Goal: Check status: Check status

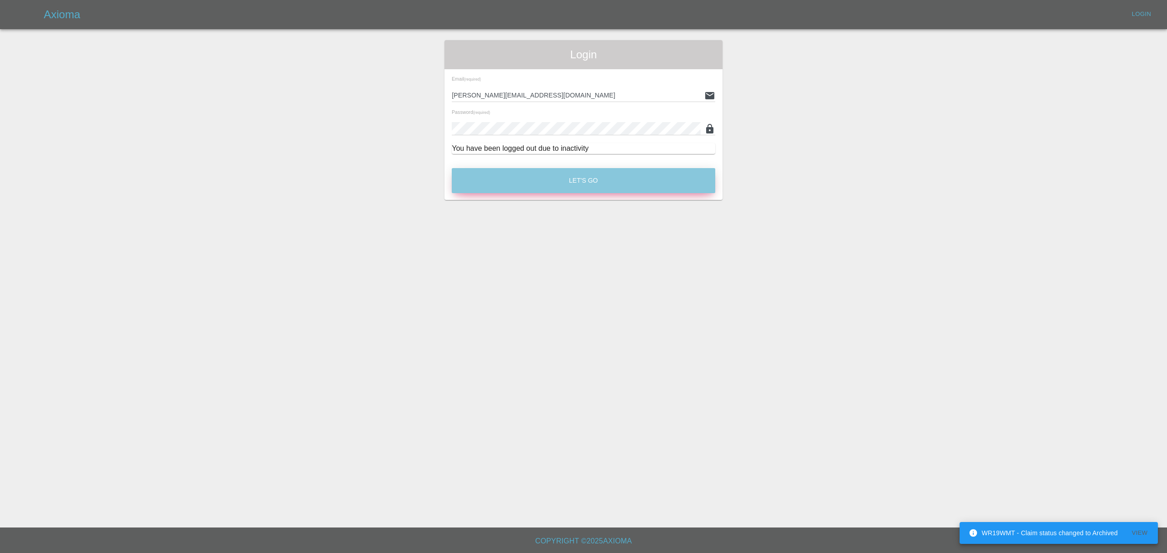
click at [646, 174] on button "Let's Go" at bounding box center [583, 180] width 263 height 25
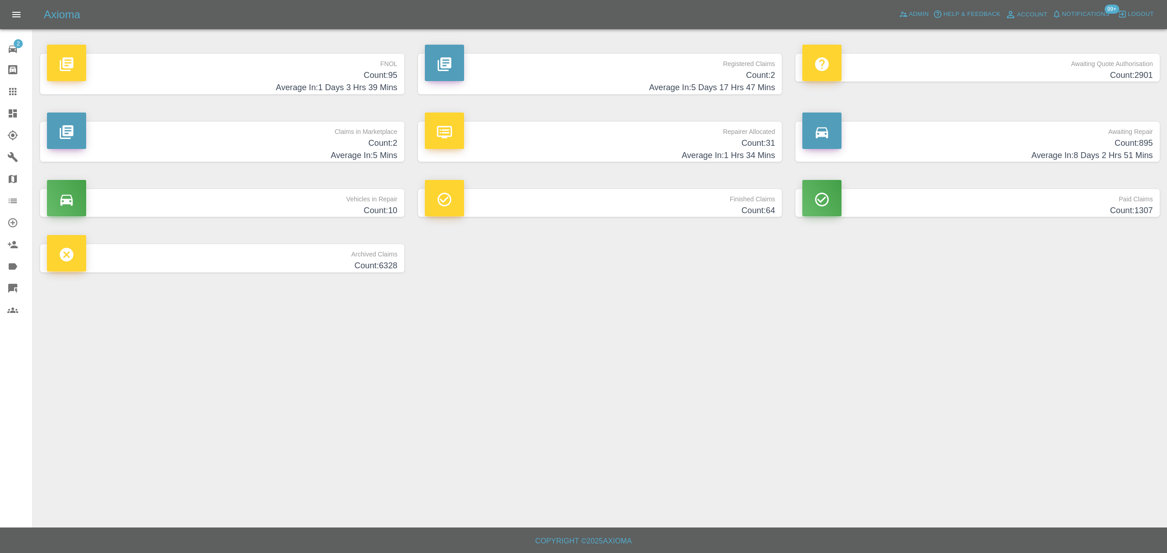
click at [21, 115] on div at bounding box center [20, 113] width 26 height 11
click at [13, 110] on icon at bounding box center [12, 113] width 11 height 11
click at [13, 98] on link "Claims" at bounding box center [16, 92] width 32 height 22
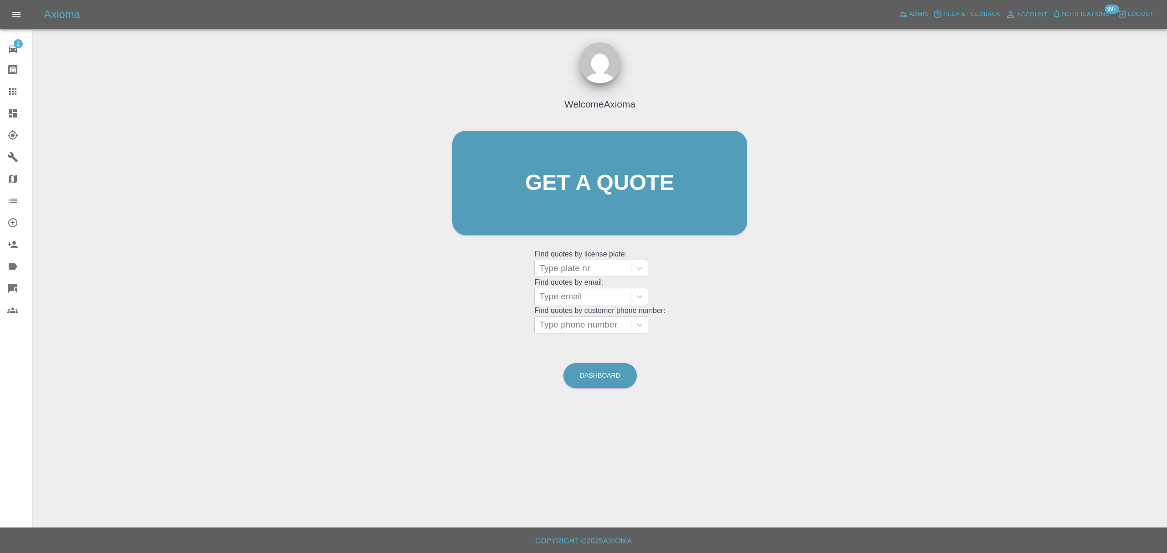
click at [574, 265] on div at bounding box center [582, 268] width 87 height 13
paste input "LA59VFC"
type input "LA59VFC"
click at [586, 294] on div "LA59VFC, Finished" at bounding box center [591, 292] width 114 height 18
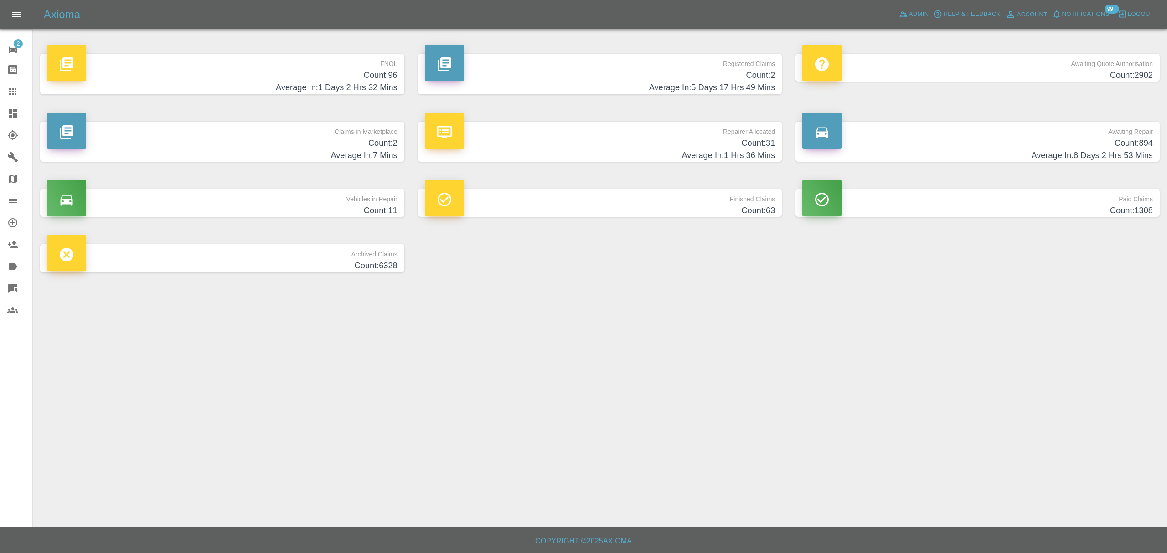
click at [15, 94] on icon at bounding box center [12, 91] width 7 height 7
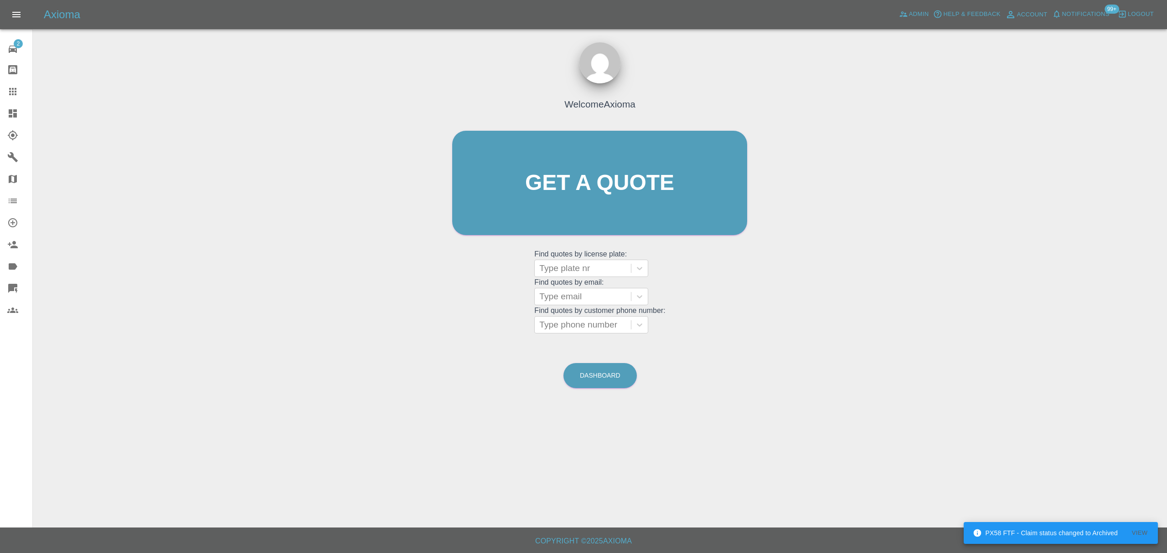
click at [579, 267] on div at bounding box center [582, 268] width 87 height 13
paste input "richard.south@hotmail.co.uk"
type input "richard.south@hotmail.co.uk"
click at [501, 306] on div "Welcome Axioma Get a quote Get a quote Find quotes by license plate: Use Up and…" at bounding box center [600, 200] width 314 height 275
click at [563, 292] on div at bounding box center [582, 296] width 87 height 13
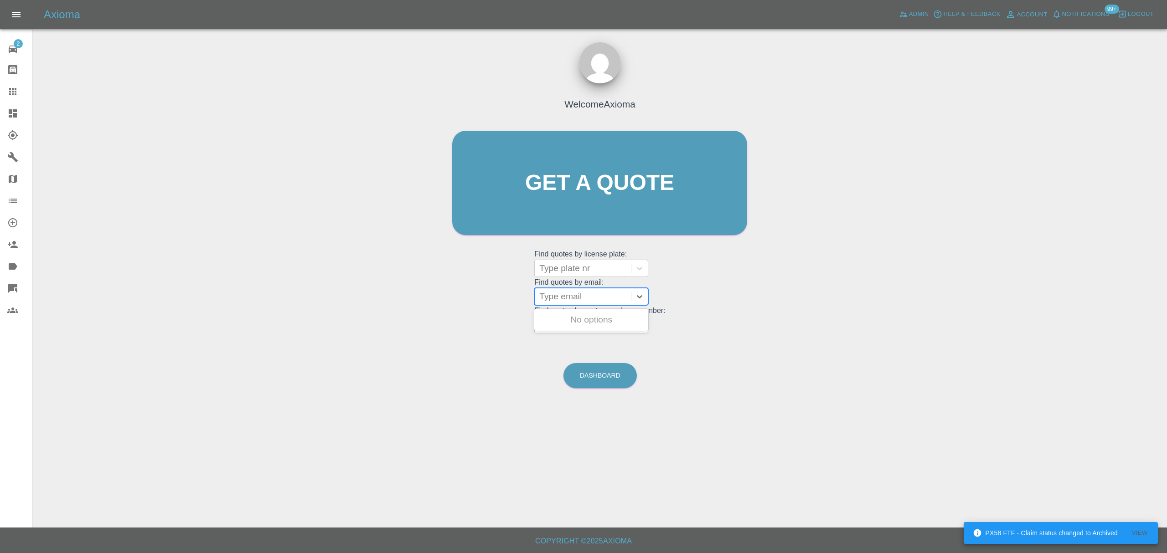
paste input "richard.south@hotmail.co.uk"
type input "richard.south@hotmail.co.uk"
click at [597, 317] on div "WP71HLV, Finished" at bounding box center [591, 320] width 114 height 18
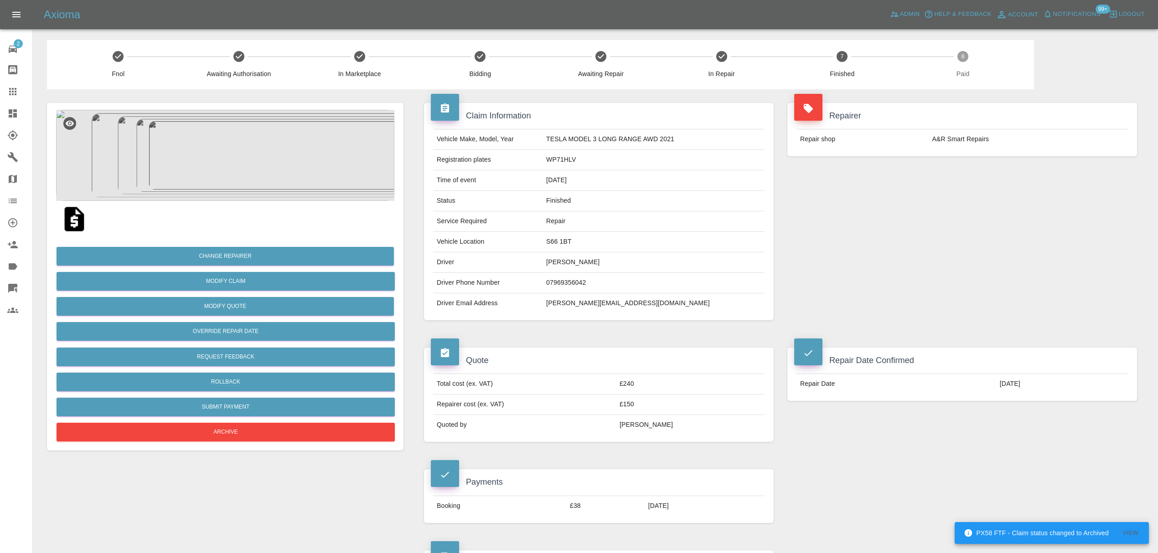
click at [8, 83] on link "Claims" at bounding box center [16, 92] width 32 height 22
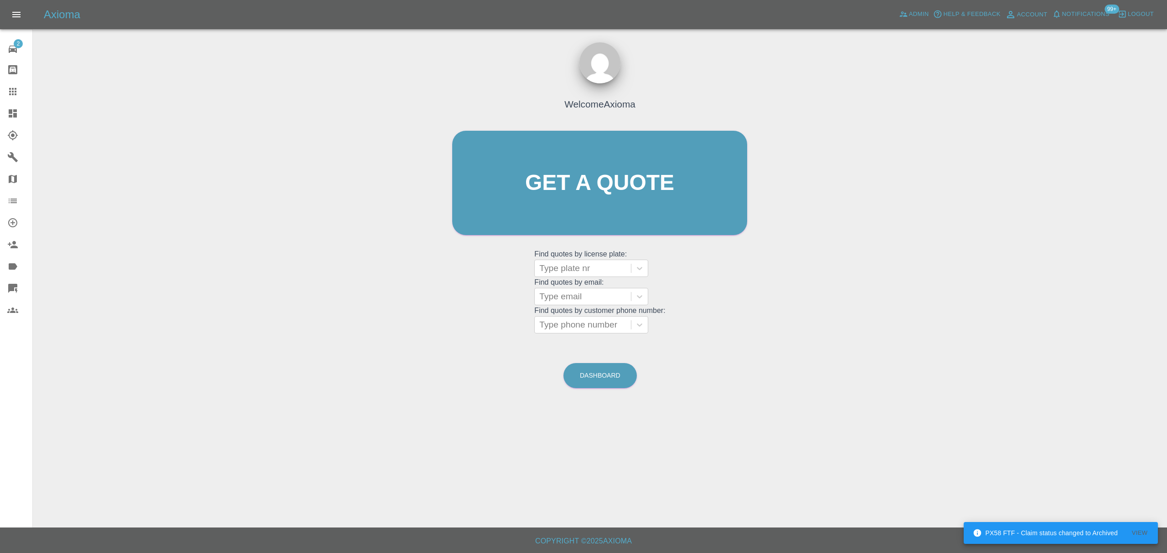
click at [593, 298] on div at bounding box center [582, 296] width 87 height 13
paste input "richard_heritage@hotmail.com"
type input "richard_heritage@hotmail.com"
click at [593, 322] on div "MT24GZU, Paid" at bounding box center [591, 320] width 114 height 18
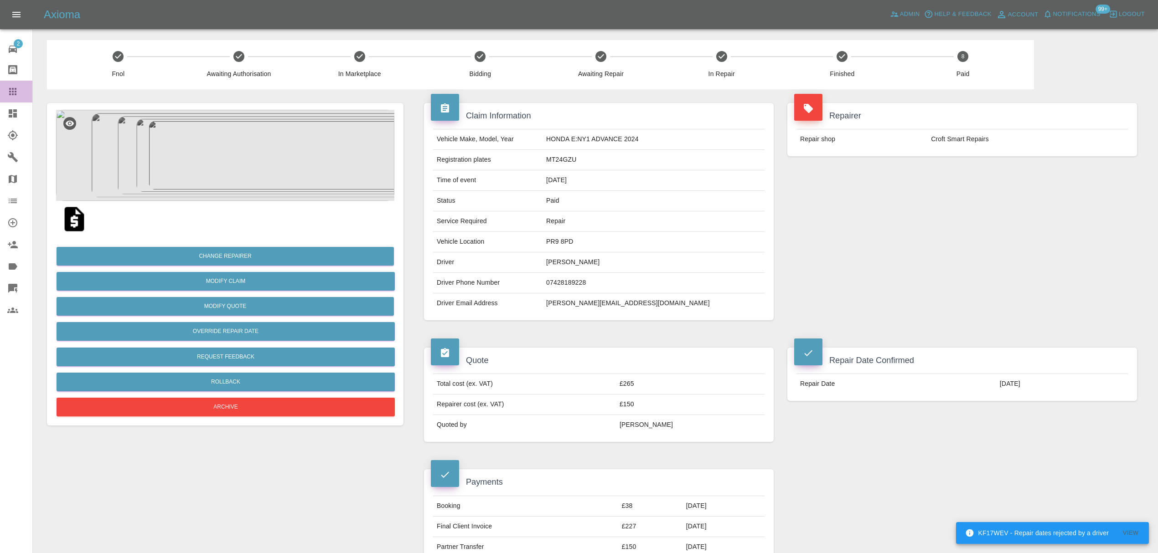
click at [20, 88] on div at bounding box center [20, 91] width 26 height 11
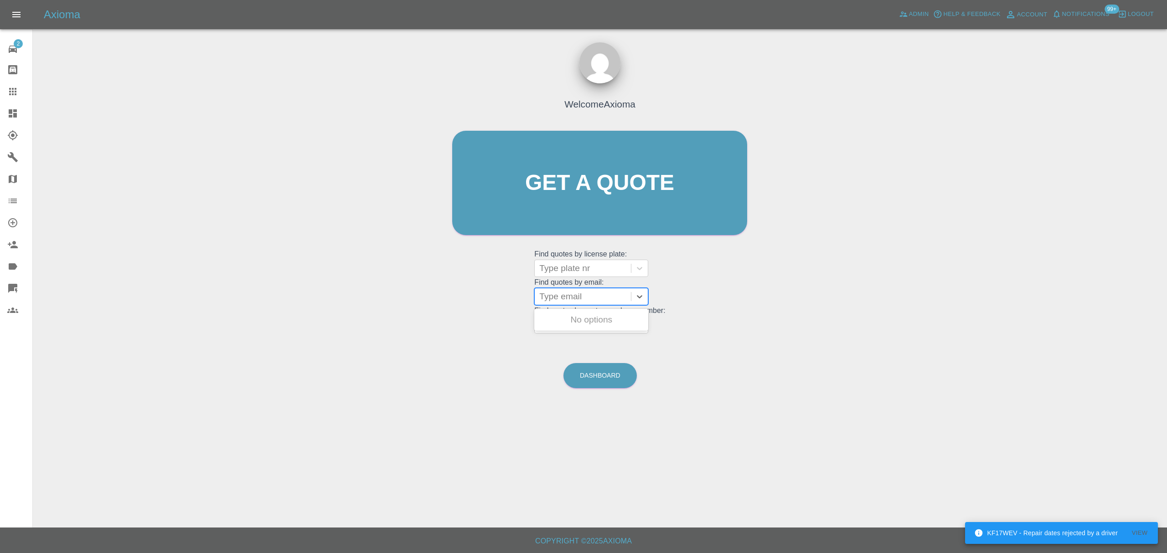
click at [574, 298] on div at bounding box center [582, 296] width 87 height 13
paste input "julieag2409@gmail.com"
type input "julieag2409@gmail.com"
click at [578, 322] on div "SB22UFW, Finished" at bounding box center [591, 320] width 114 height 18
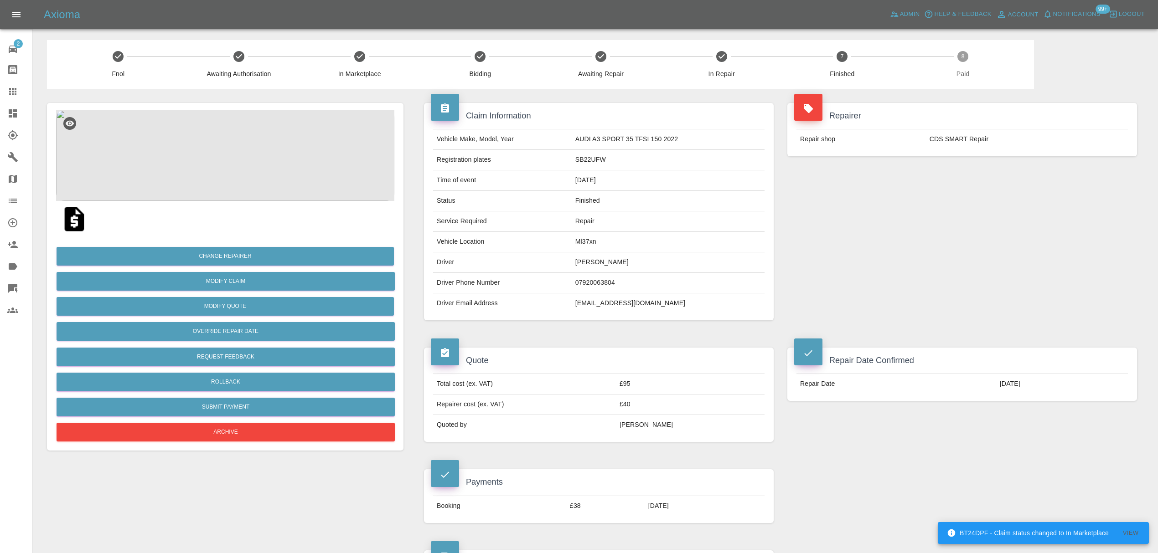
click at [4, 92] on link "Claims" at bounding box center [16, 92] width 32 height 22
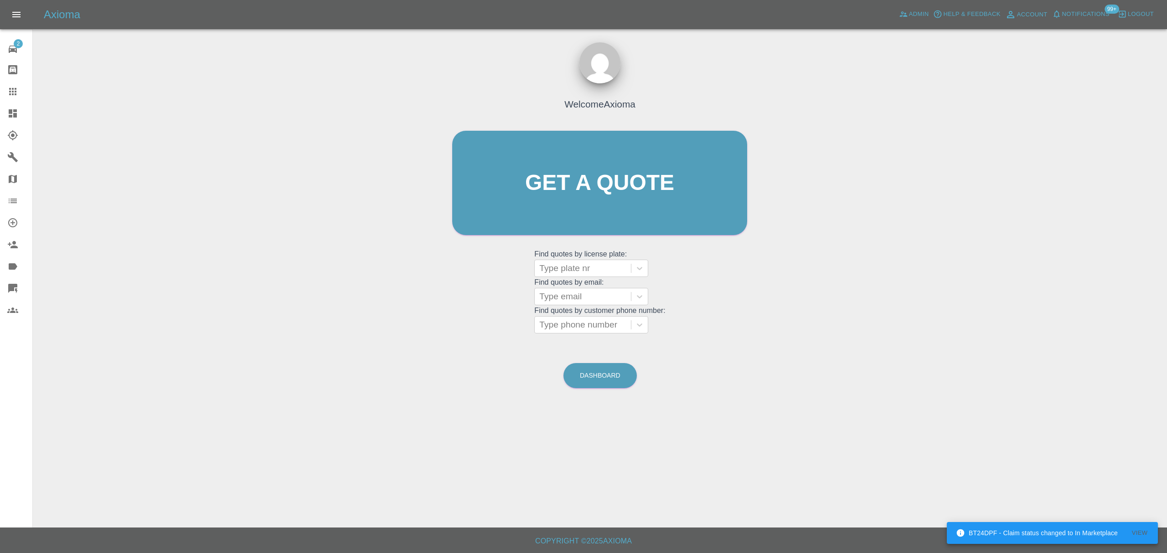
click at [559, 301] on div at bounding box center [582, 296] width 87 height 13
paste input "ajuggessur@googlemail.com"
type input "ajuggessur@googlemail.com"
click at [553, 320] on div "IGZ6022, Finished" at bounding box center [591, 320] width 114 height 18
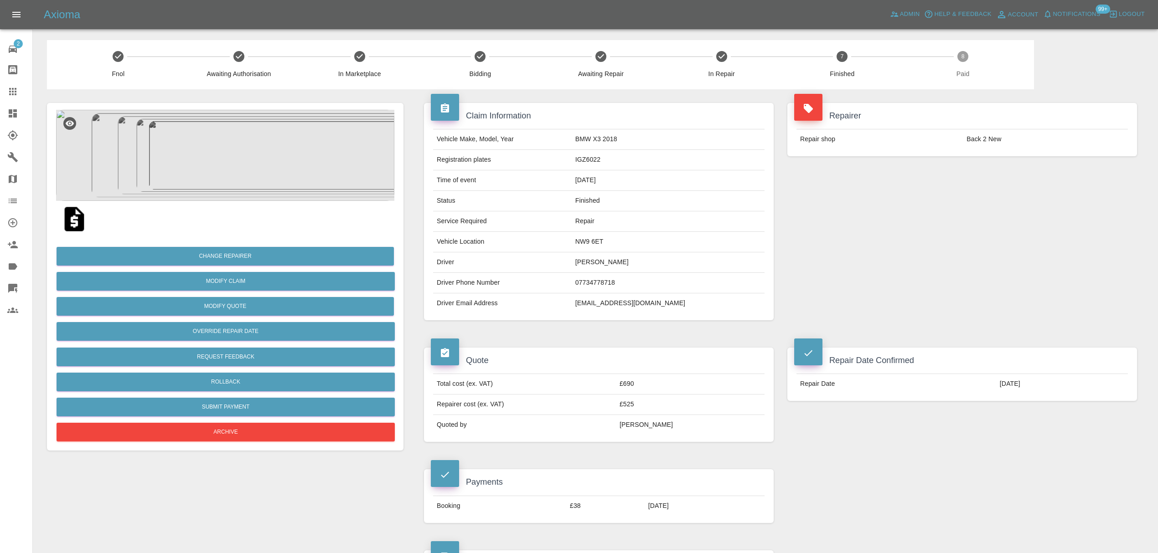
click at [4, 85] on link "Claims" at bounding box center [16, 92] width 32 height 22
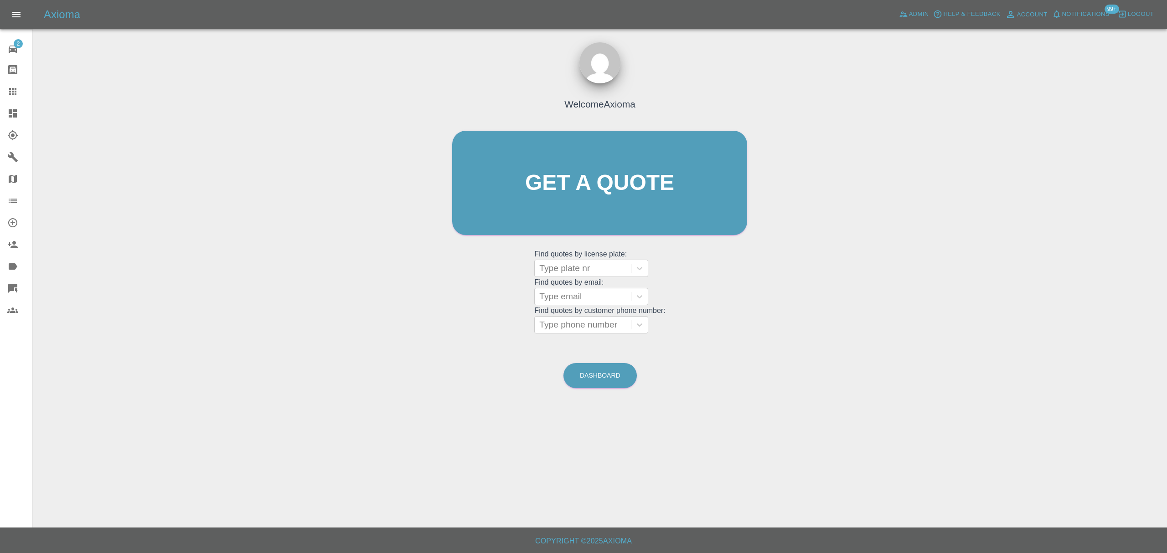
click at [596, 268] on div at bounding box center [582, 268] width 87 height 13
click at [507, 294] on div "Welcome Axioma Get a quote Get a quote Find quotes by license plate: Use Up and…" at bounding box center [600, 200] width 314 height 275
click at [573, 298] on div at bounding box center [582, 296] width 87 height 13
paste input "Sparkes6849@gmail.com"
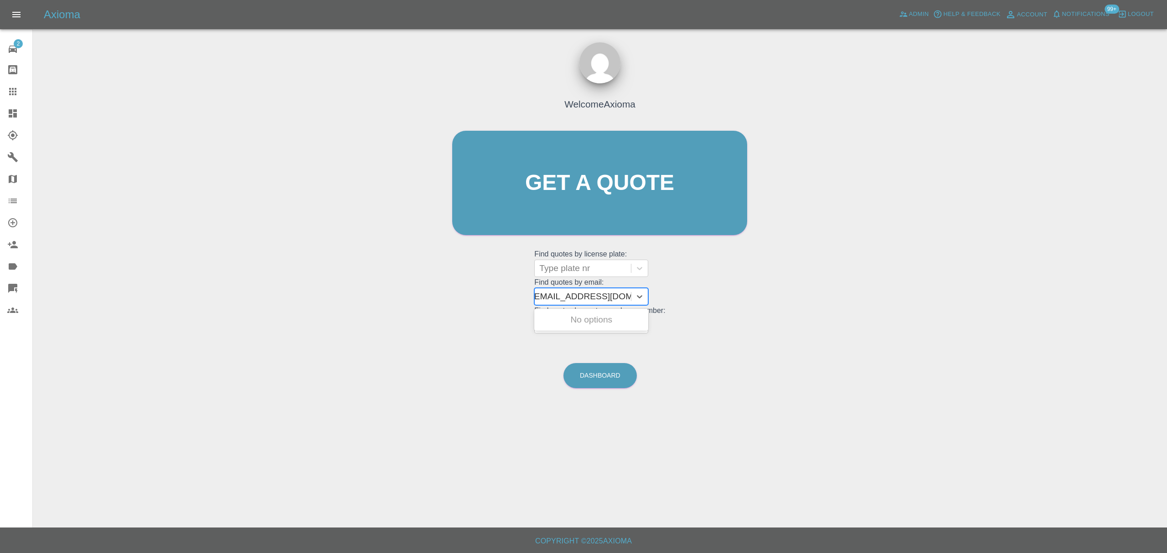
type input "Sparkes6849@gmail.com"
paste input "Sparkes6849@gmail.com"
type input "Sparkes6849@gmail.com"
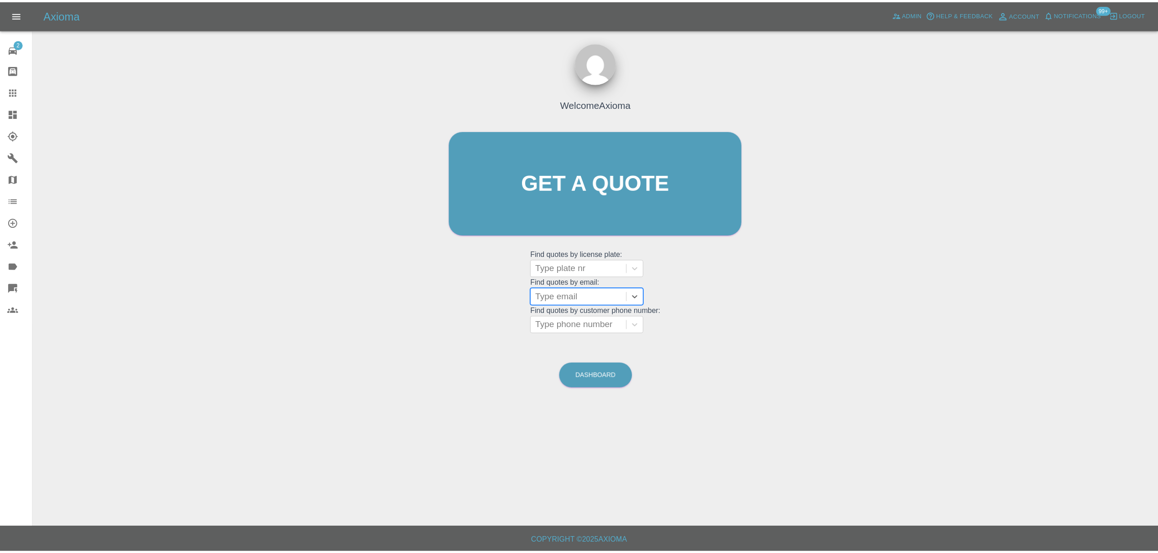
scroll to position [0, 0]
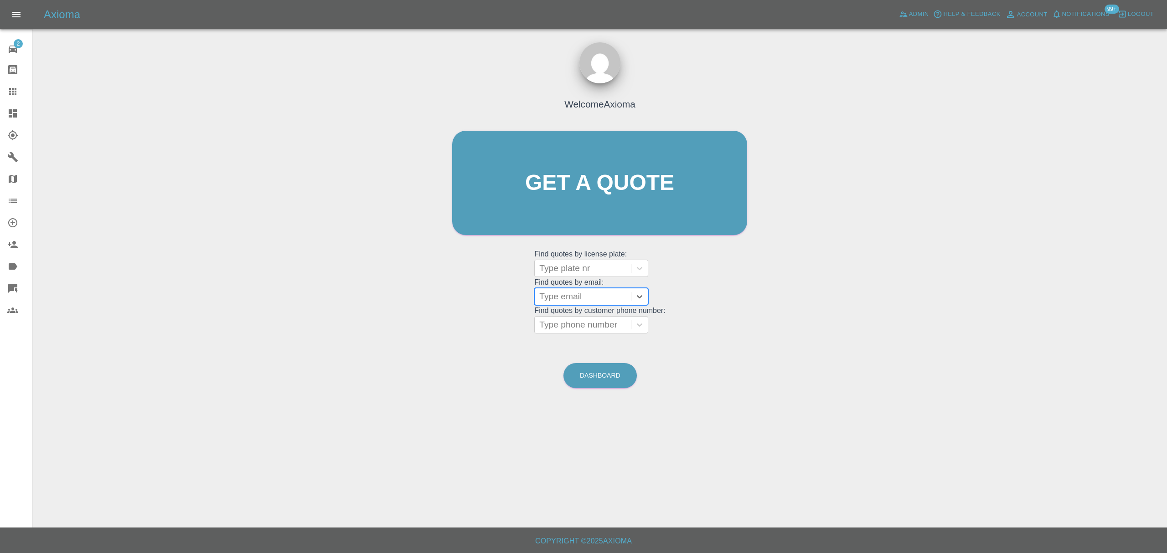
click at [8, 113] on icon at bounding box center [12, 113] width 11 height 11
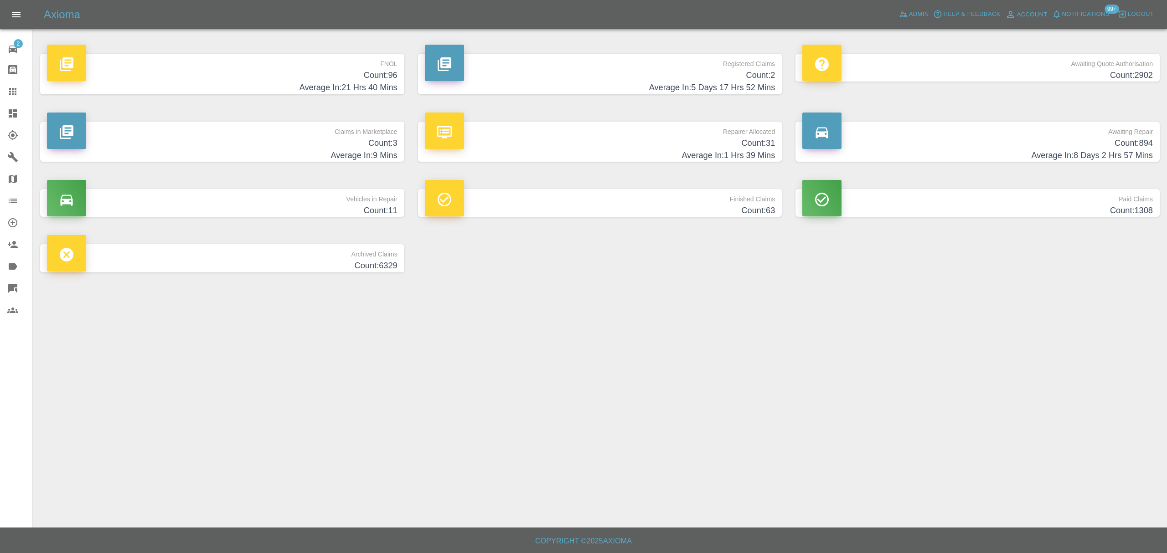
click at [355, 82] on h4 "Average In: 21 Hrs 40 Mins" at bounding box center [222, 88] width 351 height 12
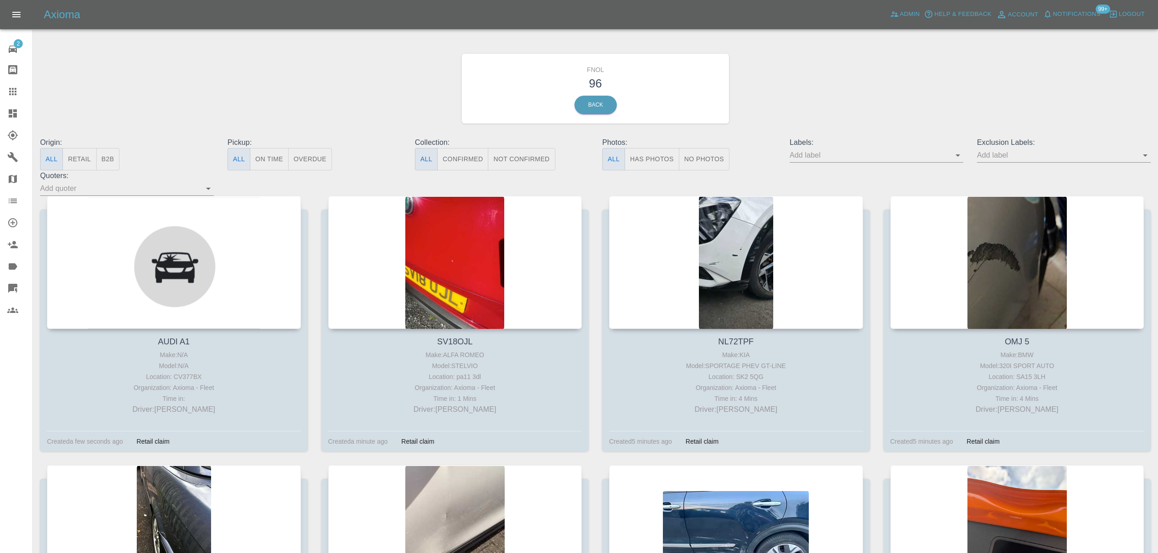
drag, startPoint x: 191, startPoint y: 178, endPoint x: 190, endPoint y: 182, distance: 4.6
click at [190, 182] on div "Quoters:" at bounding box center [126, 183] width 187 height 26
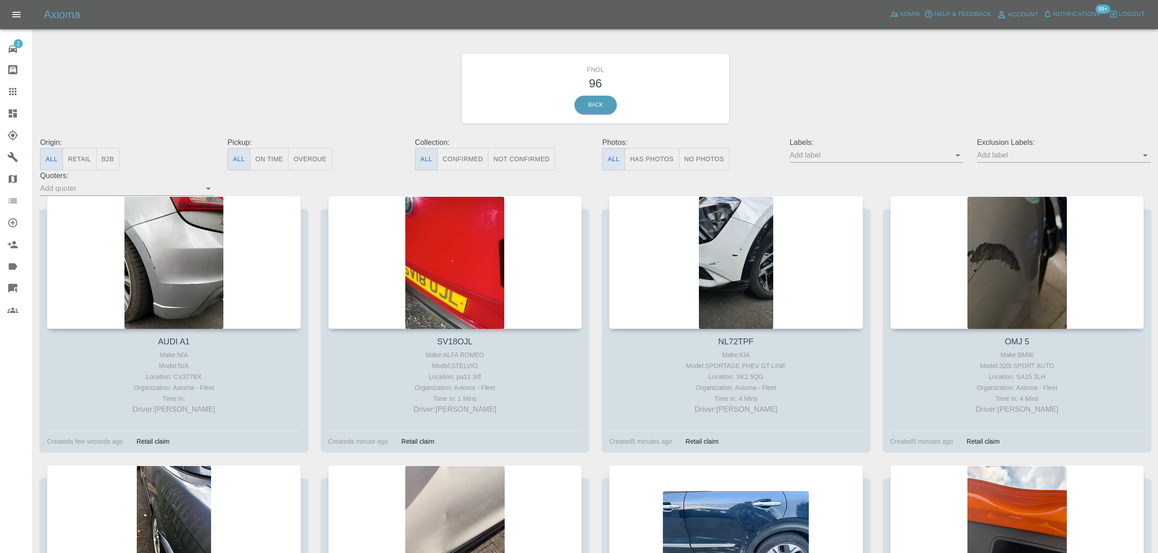
click at [191, 223] on div at bounding box center [174, 262] width 254 height 133
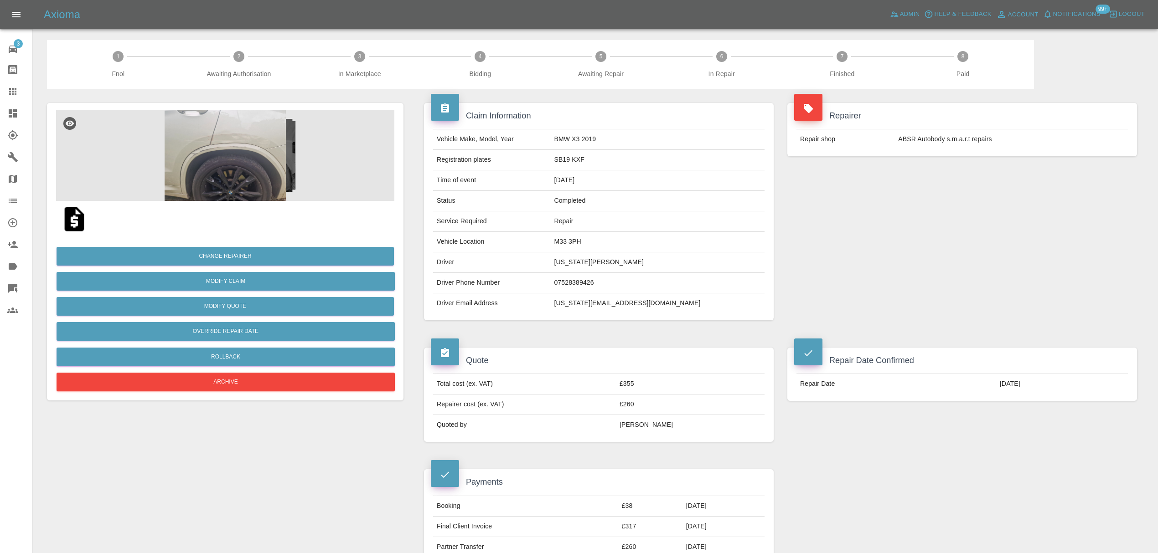
click at [1, 88] on link "Claims" at bounding box center [16, 92] width 32 height 22
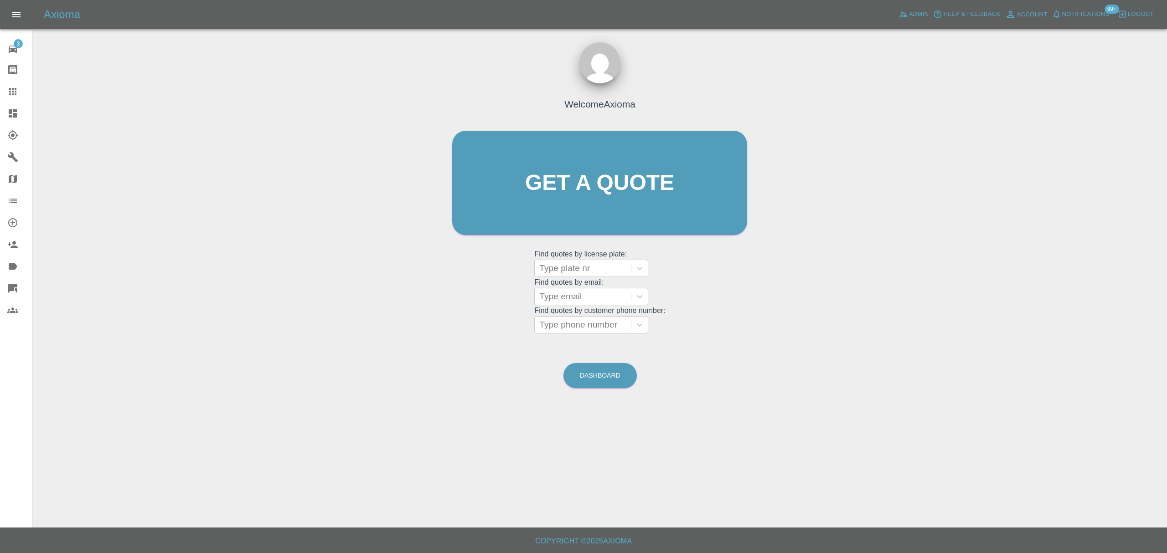
click at [549, 301] on div at bounding box center [582, 296] width 87 height 13
paste input "[EMAIL_ADDRESS][DOMAIN_NAME]"
type input "[EMAIL_ADDRESS][DOMAIN_NAME]"
click at [594, 322] on div "FC16 YJH, Finished" at bounding box center [591, 320] width 114 height 18
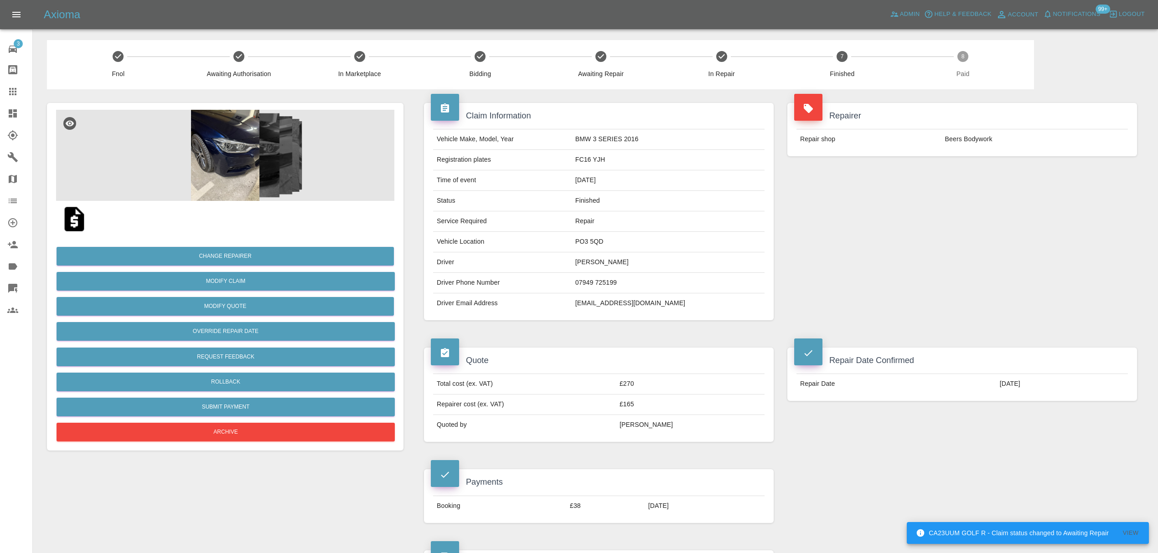
click at [11, 86] on icon at bounding box center [12, 91] width 11 height 11
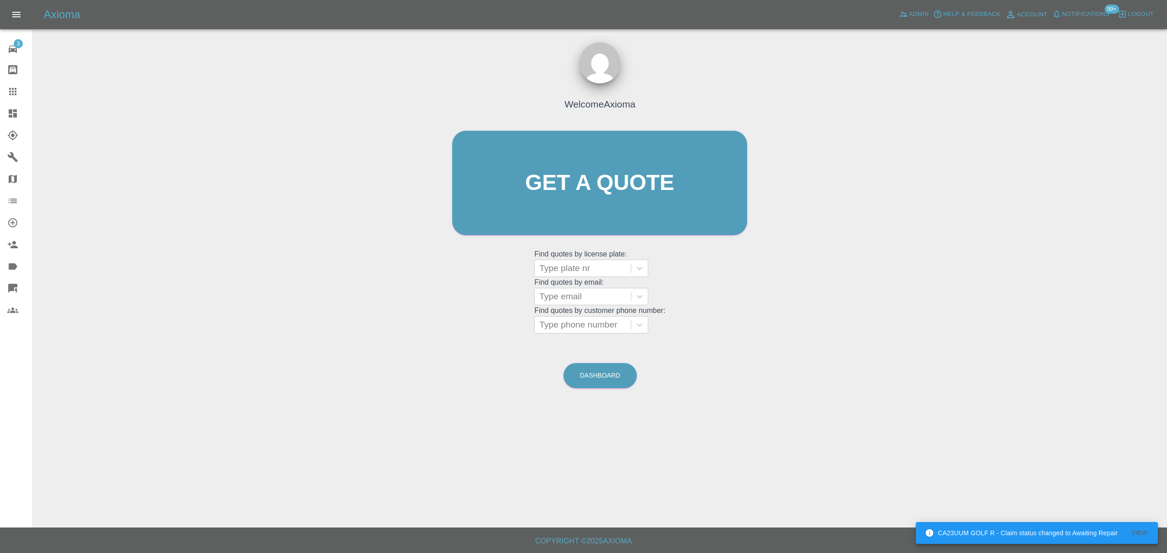
click at [560, 294] on div at bounding box center [582, 296] width 87 height 13
paste input "[EMAIL_ADDRESS][DOMAIN_NAME]"
type input "[EMAIL_ADDRESS][DOMAIN_NAME]"
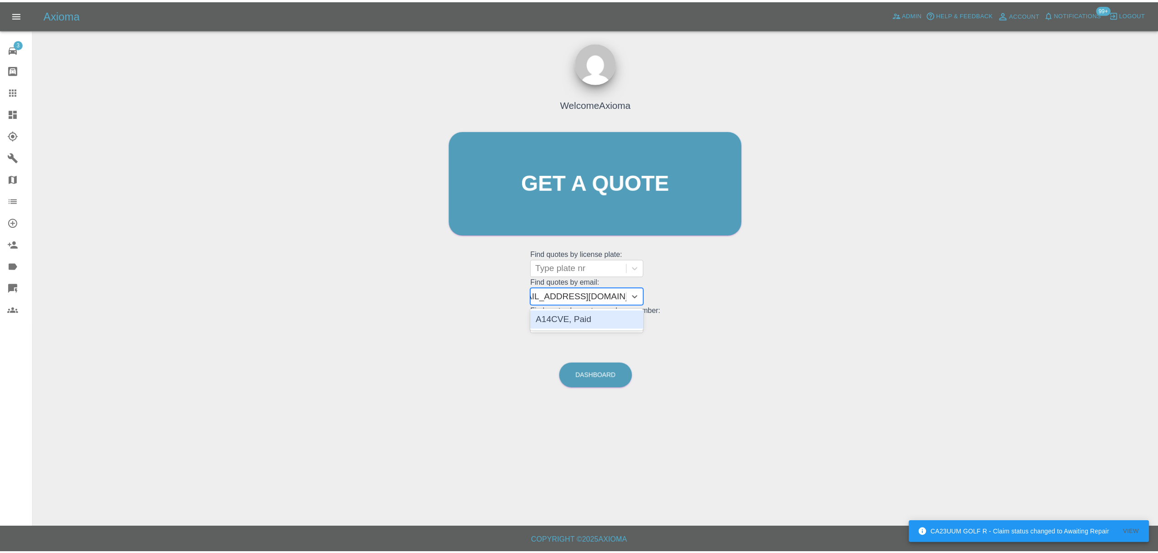
scroll to position [0, 21]
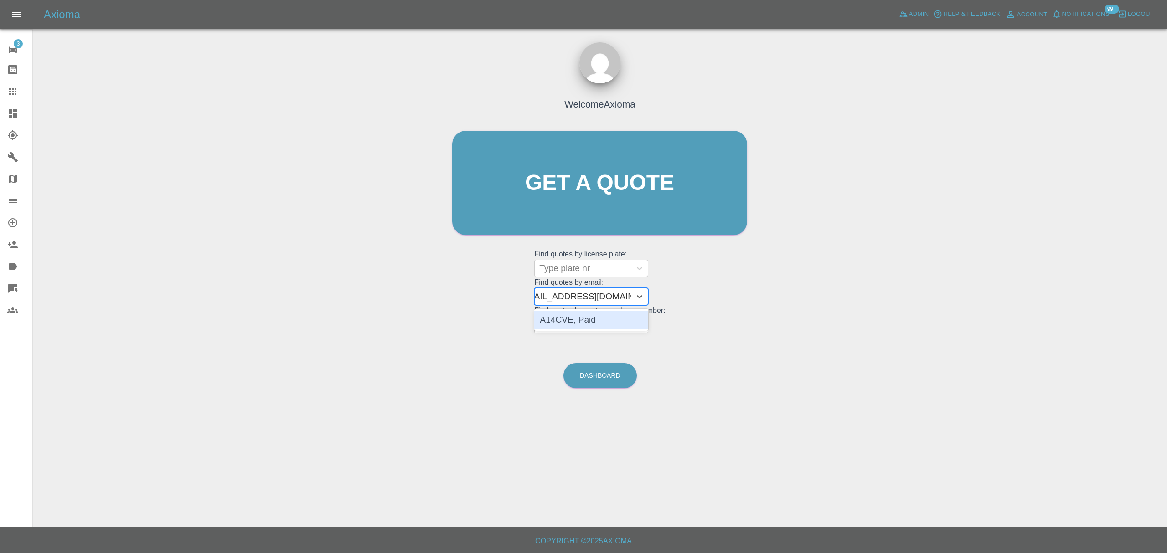
click at [573, 327] on div "A14CVE, Paid" at bounding box center [591, 320] width 114 height 18
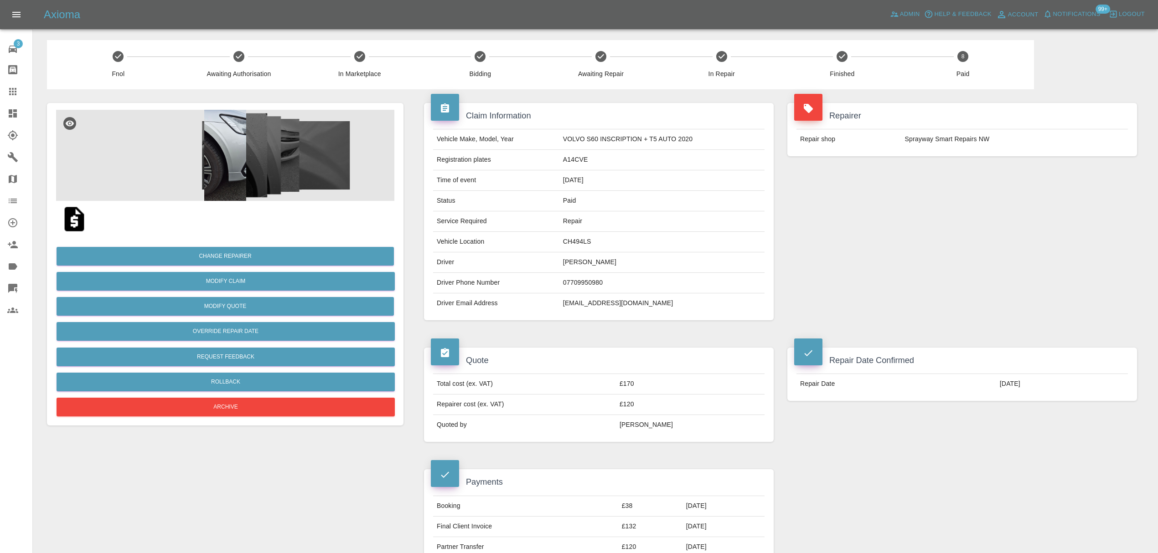
click at [2, 92] on link "Claims" at bounding box center [16, 92] width 32 height 22
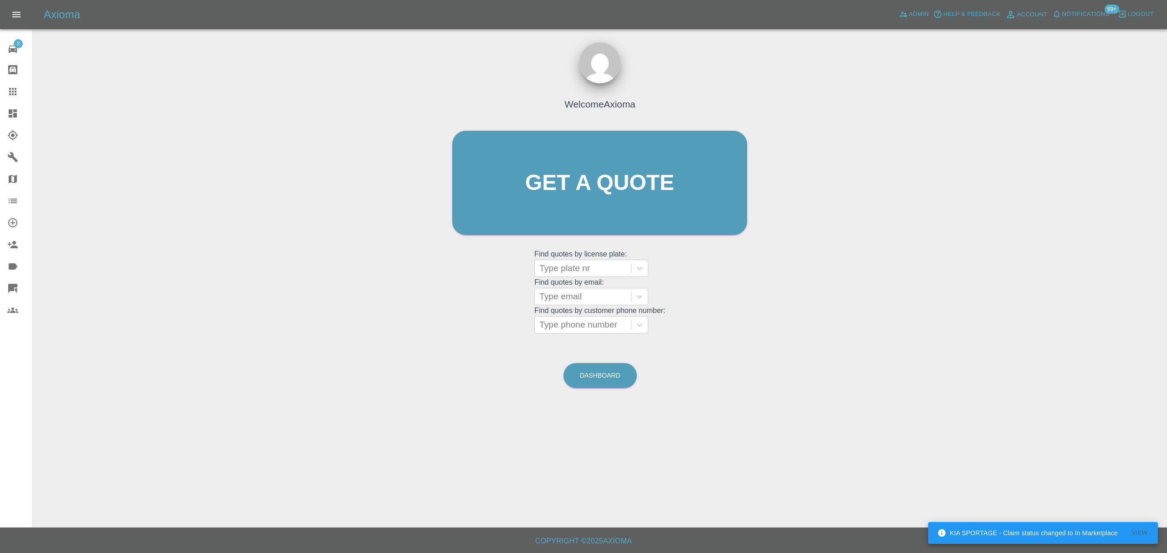
click at [566, 296] on div at bounding box center [582, 296] width 87 height 13
paste input "[PERSON_NAME][EMAIL_ADDRESS][DOMAIN_NAME]"
type input "[PERSON_NAME][EMAIL_ADDRESS][DOMAIN_NAME]"
click at [570, 321] on div "WA13 DFF, Paid" at bounding box center [591, 320] width 114 height 18
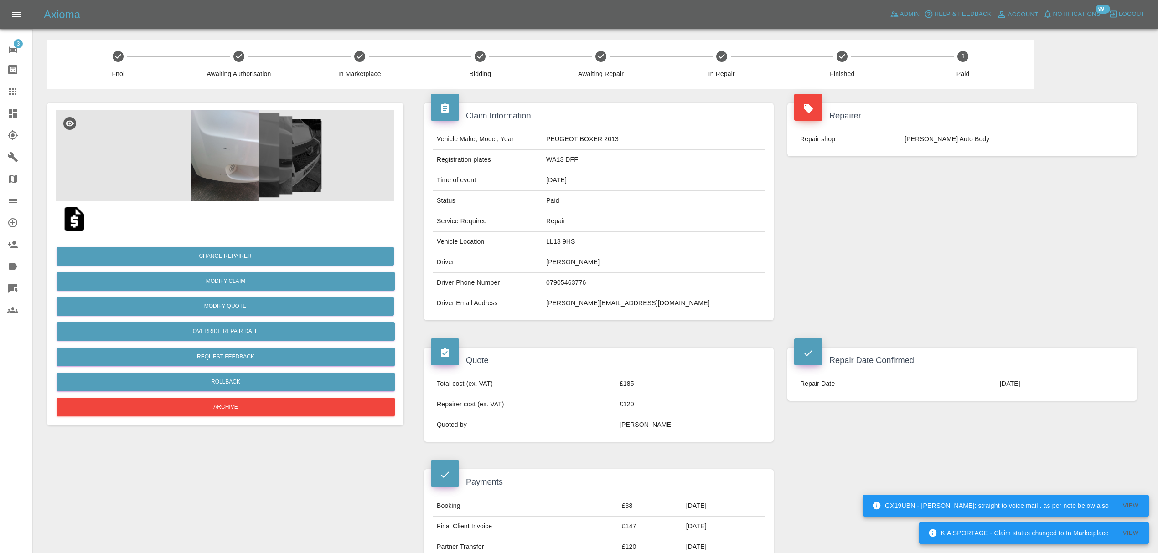
click at [18, 97] on div at bounding box center [20, 91] width 26 height 11
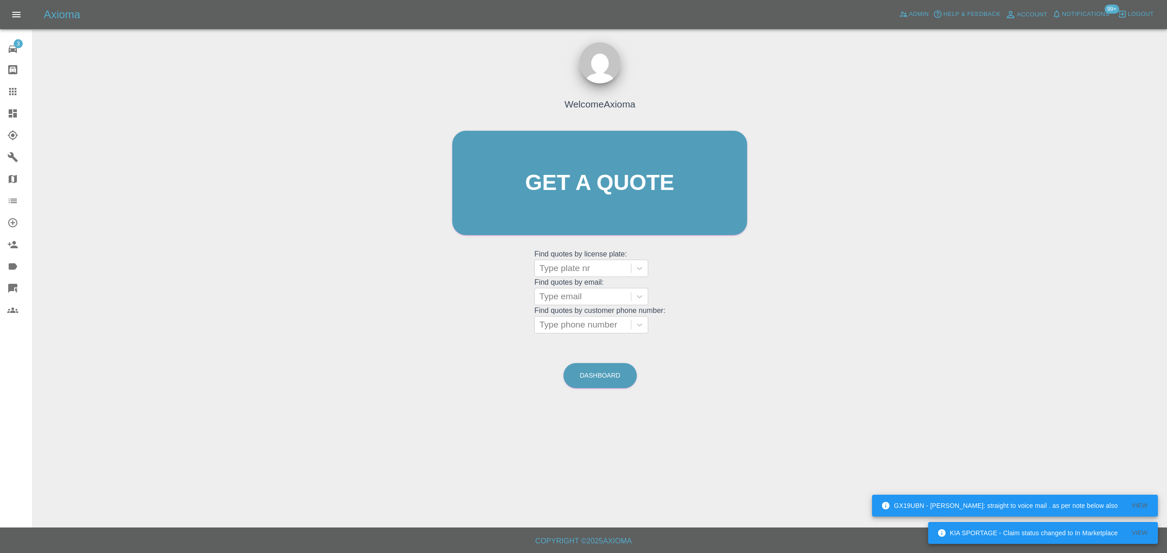
click at [589, 299] on div at bounding box center [582, 296] width 87 height 13
paste input "[EMAIL_ADDRESS][DOMAIN_NAME]"
type input "[EMAIL_ADDRESS][DOMAIN_NAME]"
click at [588, 318] on div "BL66NTY, Paid" at bounding box center [591, 320] width 114 height 18
